Goal: Information Seeking & Learning: Learn about a topic

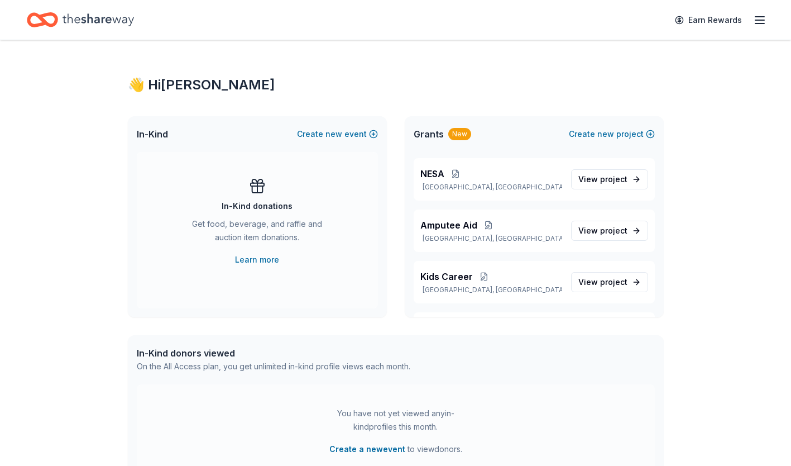
scroll to position [149, 0]
click at [457, 226] on span "Amputee Aid" at bounding box center [448, 223] width 57 height 13
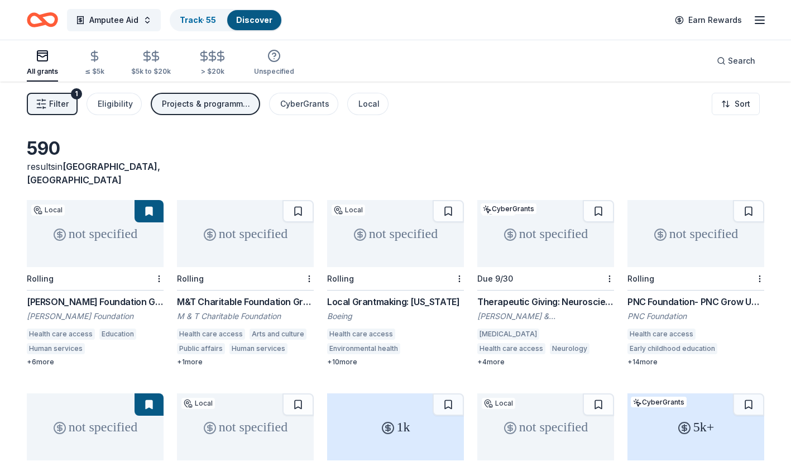
click at [120, 18] on span "Amputee Aid" at bounding box center [113, 19] width 49 height 13
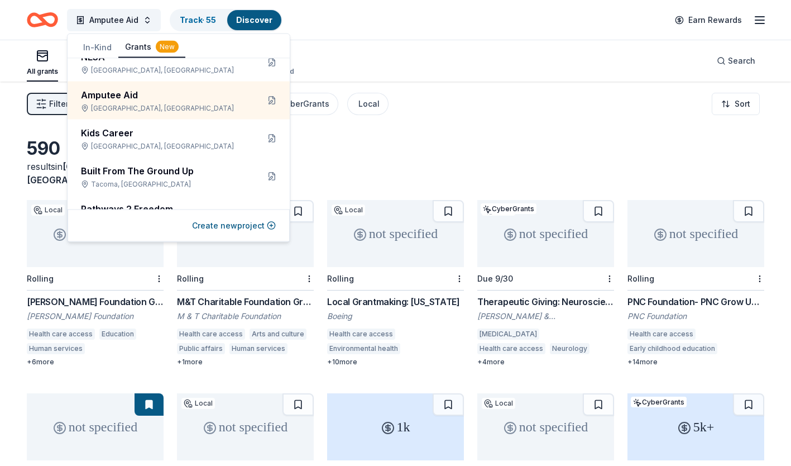
scroll to position [128, 0]
click at [264, 101] on button at bounding box center [272, 102] width 18 height 18
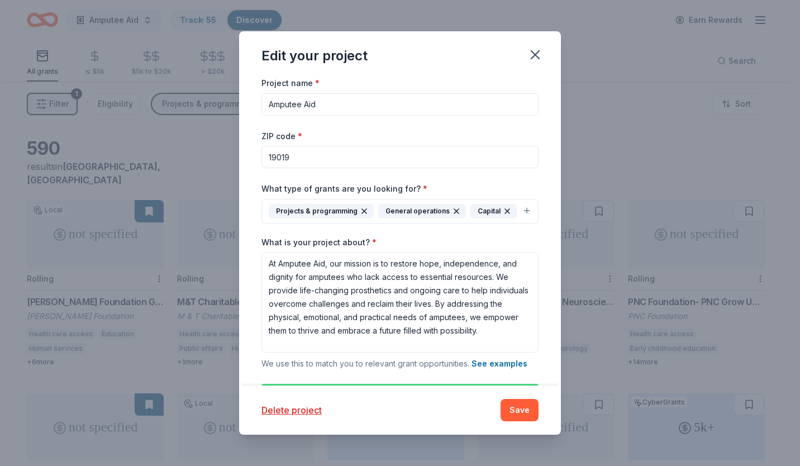
click at [314, 163] on input "19019" at bounding box center [399, 157] width 277 height 22
type input "15222"
click at [524, 410] on button "Save" at bounding box center [519, 410] width 38 height 22
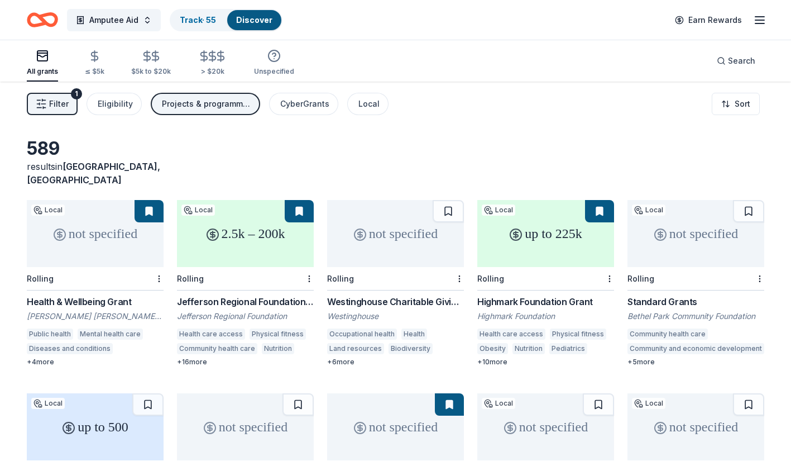
click at [739, 108] on html "Amputee Aid Track · 55 Discover Earn Rewards All grants ≤ $5k $5k to $20k > $20…" at bounding box center [395, 233] width 791 height 466
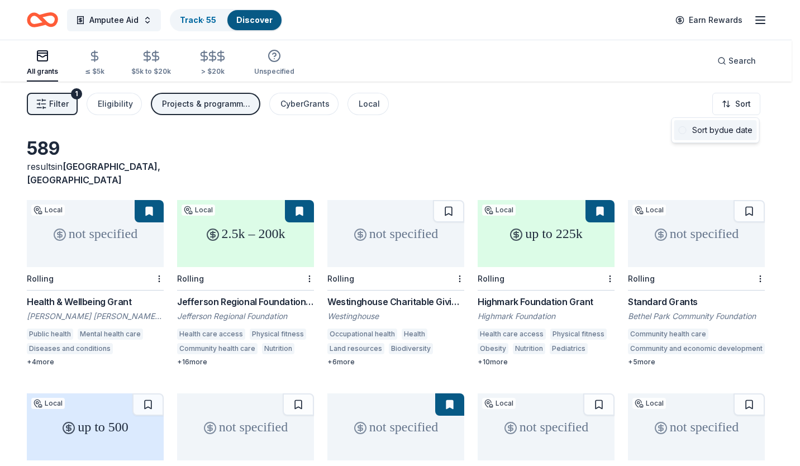
click at [719, 136] on div "Sort by due date" at bounding box center [715, 130] width 83 height 20
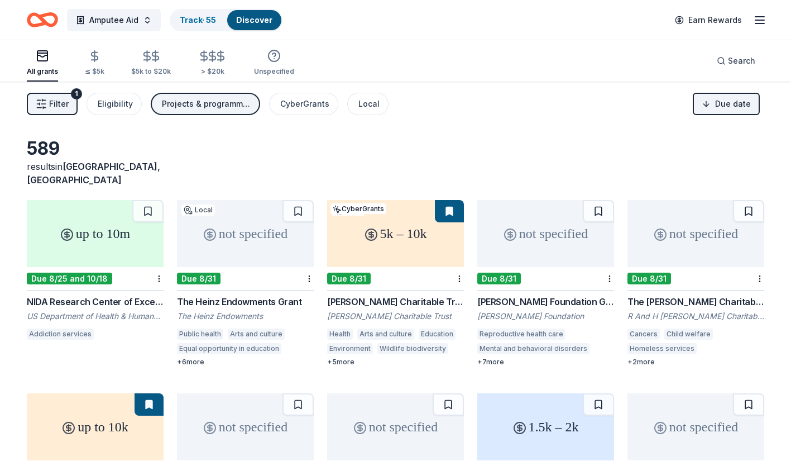
click at [517, 216] on div "not specified" at bounding box center [545, 233] width 137 height 67
click at [660, 295] on div "The Hitchman Charitable Trust" at bounding box center [696, 301] width 137 height 13
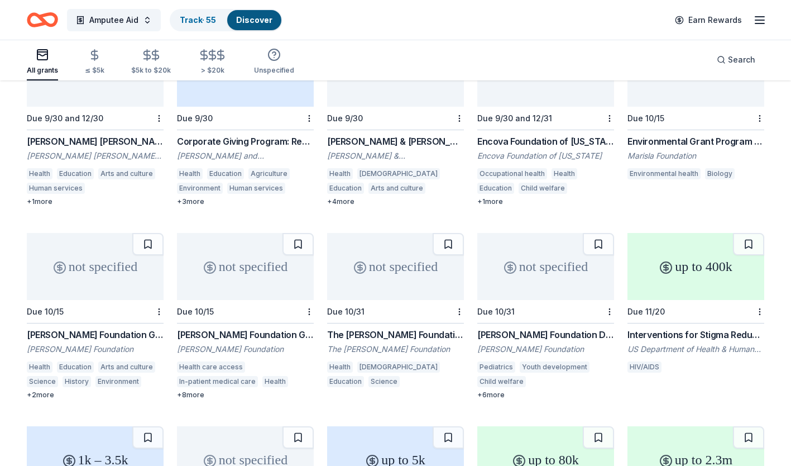
scroll to position [639, 0]
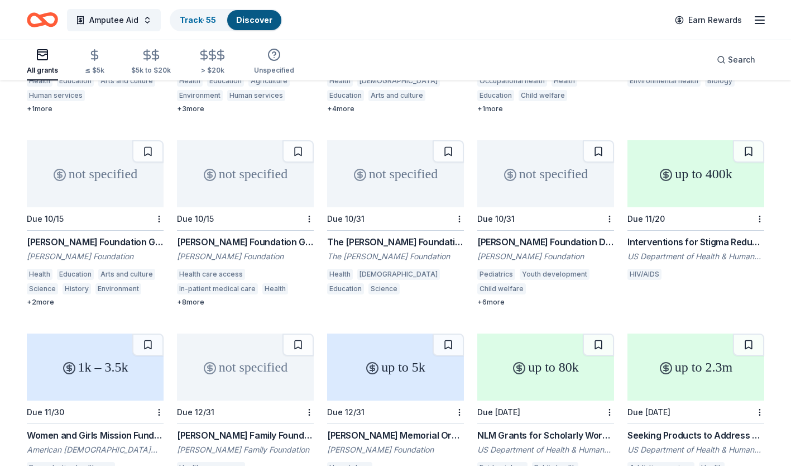
click at [65, 235] on div "Richard S. Reynolds Foundation Grant" at bounding box center [95, 241] width 137 height 13
click at [243, 235] on div "Wold Foundation Grant" at bounding box center [245, 241] width 137 height 13
click at [390, 235] on div "The [PERSON_NAME] Foundation Grant" at bounding box center [395, 241] width 137 height 13
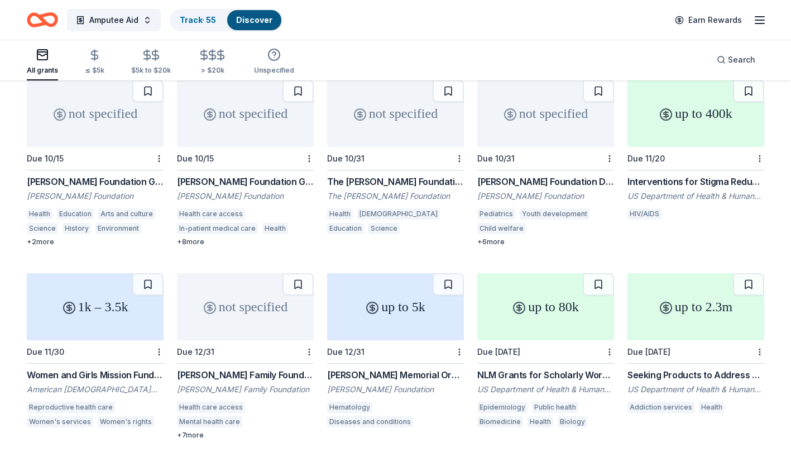
scroll to position [796, 0]
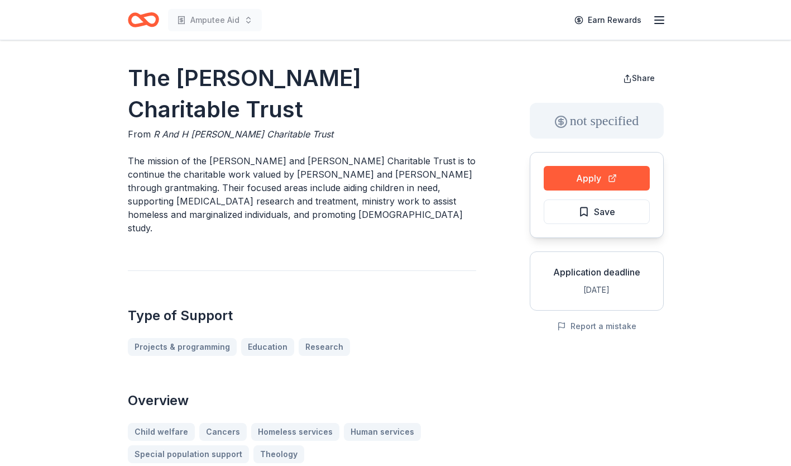
click at [349, 154] on p "The mission of the Robert and Helen Hitchman Charitable Trust is to continue th…" at bounding box center [302, 194] width 348 height 80
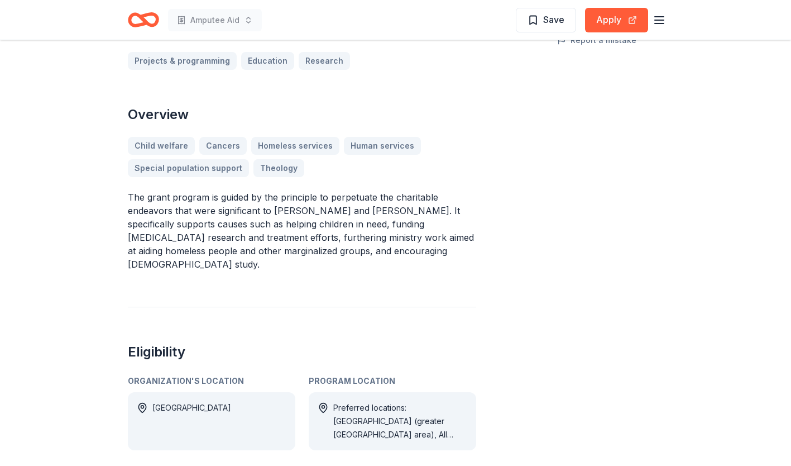
scroll to position [290, 0]
